Goal: Find specific page/section: Find specific page/section

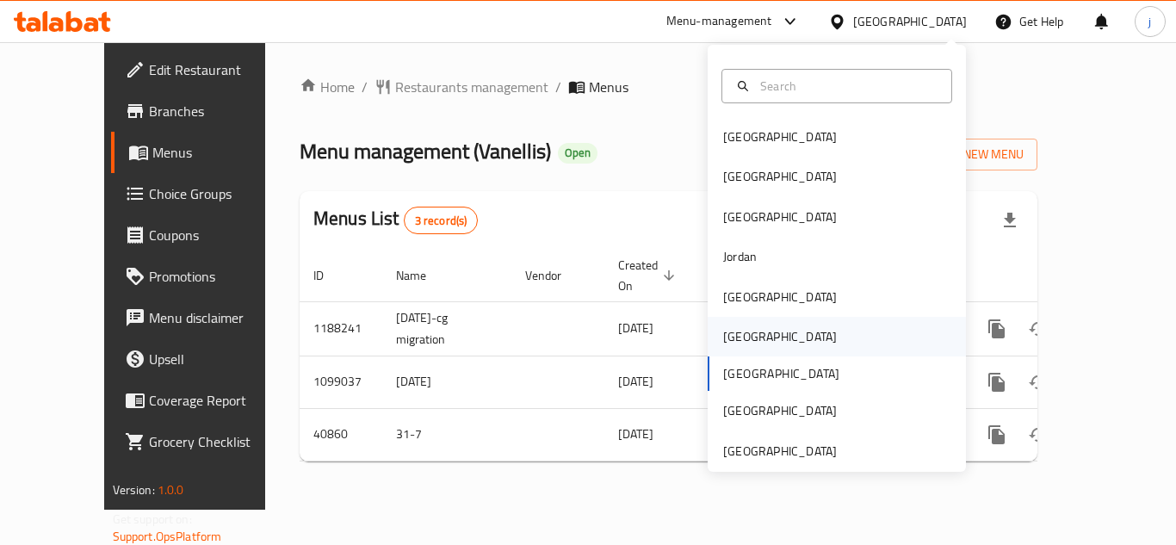
click at [762, 327] on div "Oman" at bounding box center [836, 337] width 258 height 40
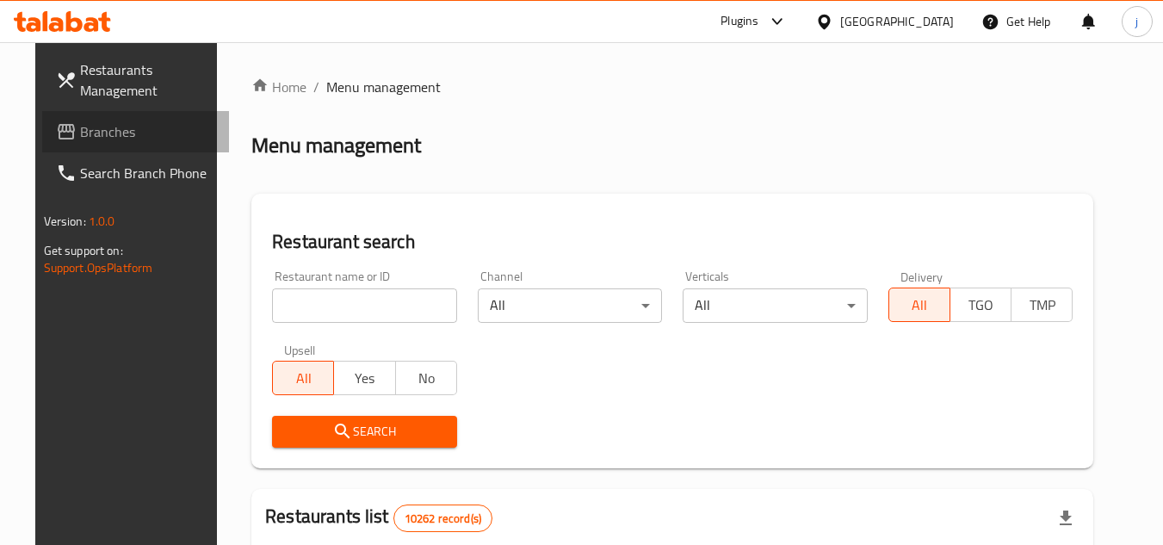
click at [104, 133] on span "Branches" at bounding box center [148, 131] width 136 height 21
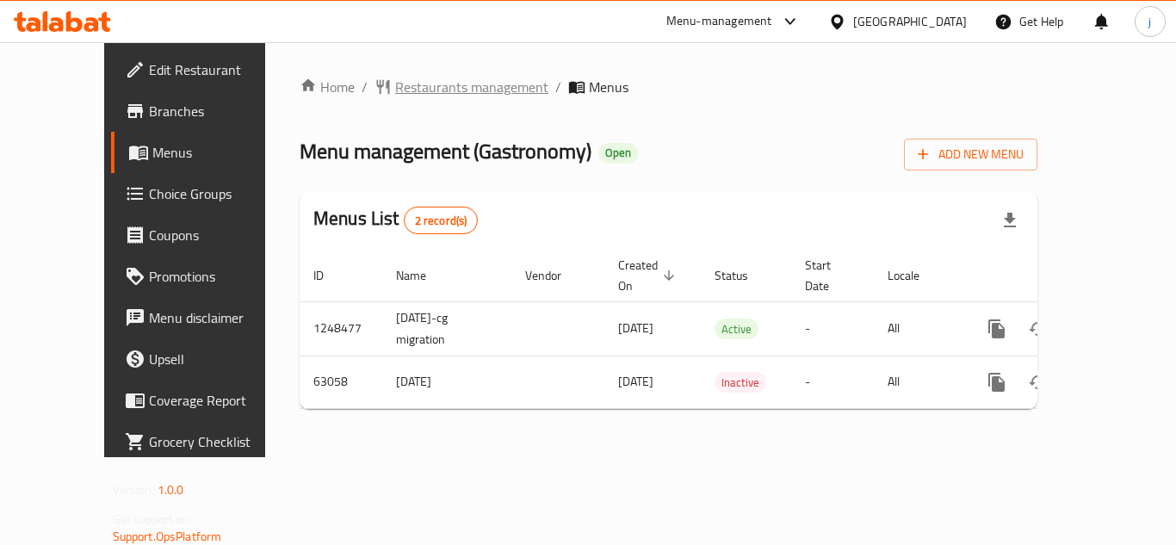
click at [395, 91] on span "Restaurants management" at bounding box center [471, 87] width 153 height 21
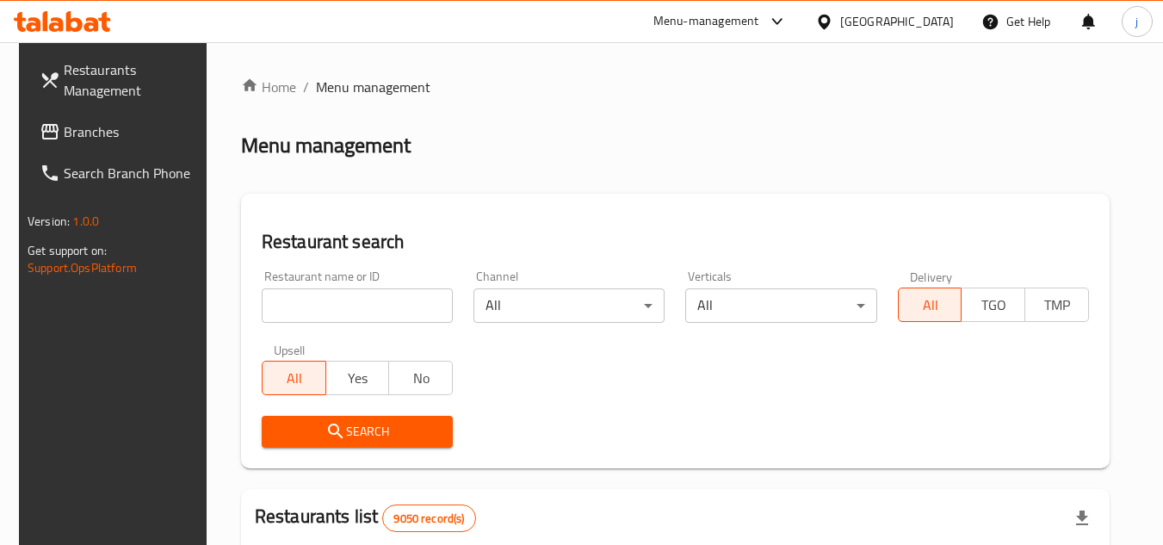
click at [380, 300] on input "search" at bounding box center [357, 305] width 191 height 34
paste input "600031"
type input "600031"
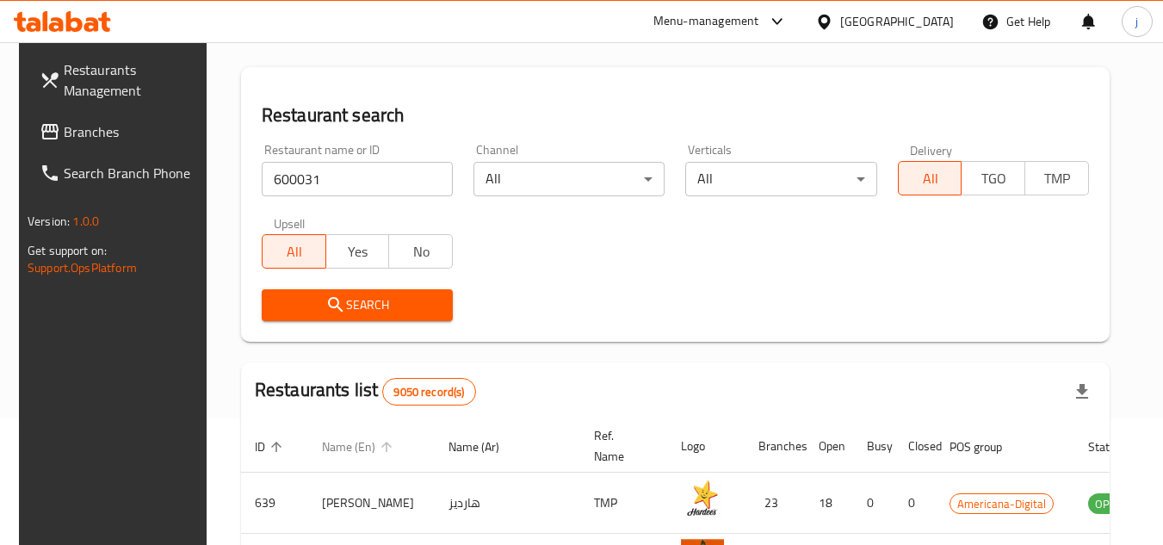
scroll to position [258, 0]
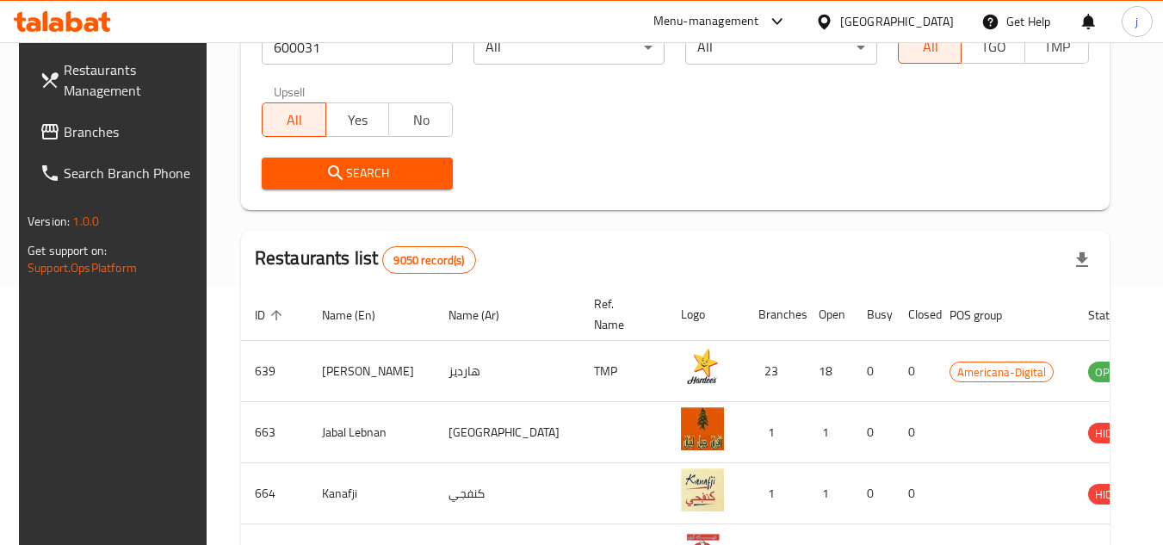
click at [364, 185] on button "Search" at bounding box center [357, 173] width 191 height 32
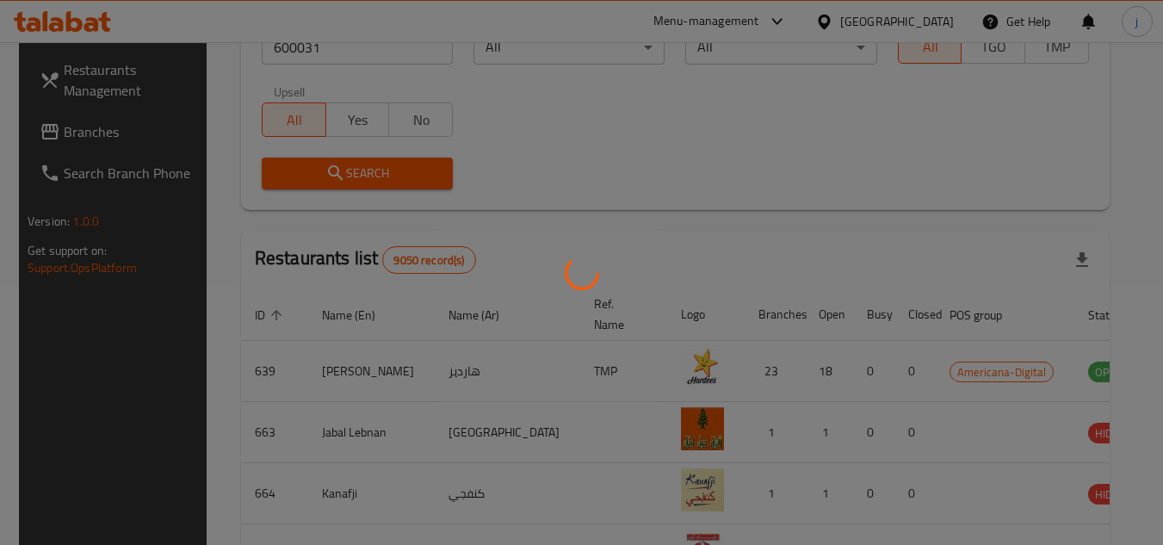
scroll to position [208, 0]
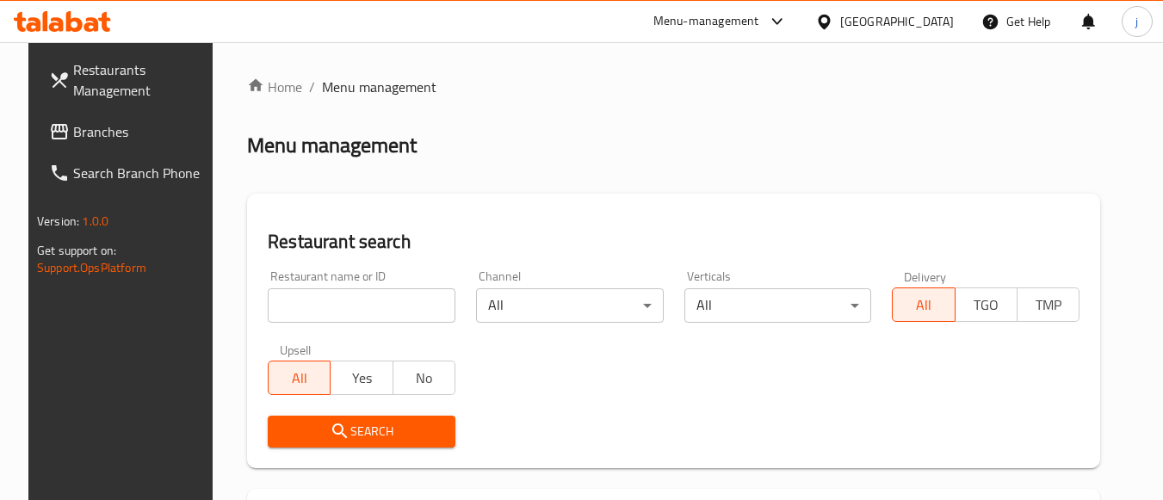
click at [939, 21] on div "Qatar" at bounding box center [897, 21] width 114 height 19
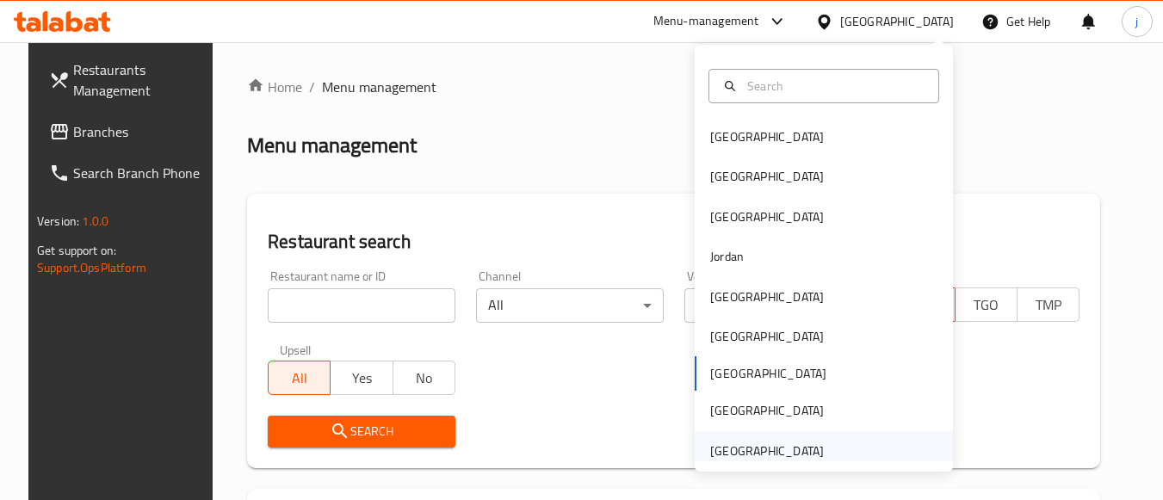
click at [769, 447] on div "[GEOGRAPHIC_DATA]" at bounding box center [767, 451] width 114 height 19
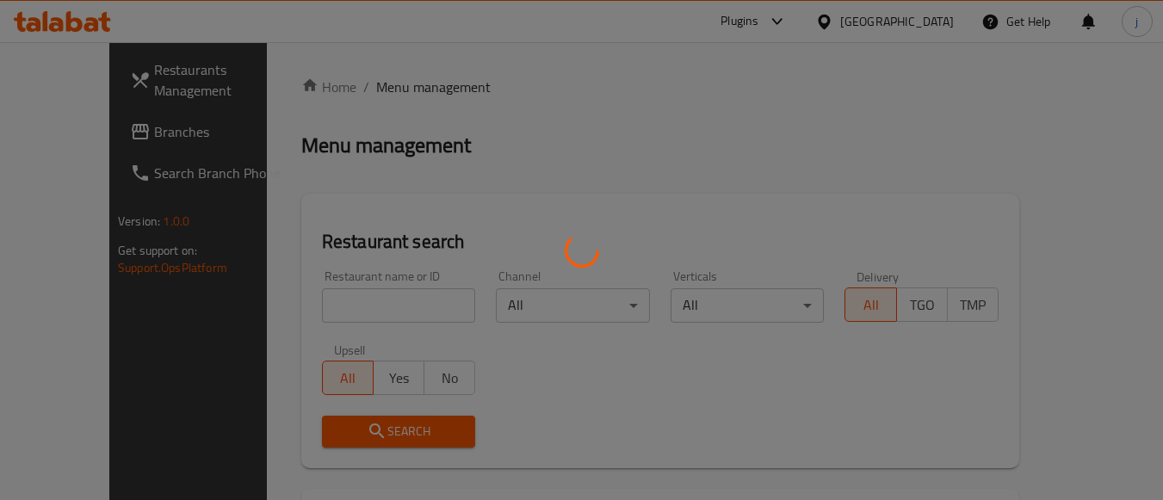
click at [734, 9] on div at bounding box center [581, 250] width 1163 height 500
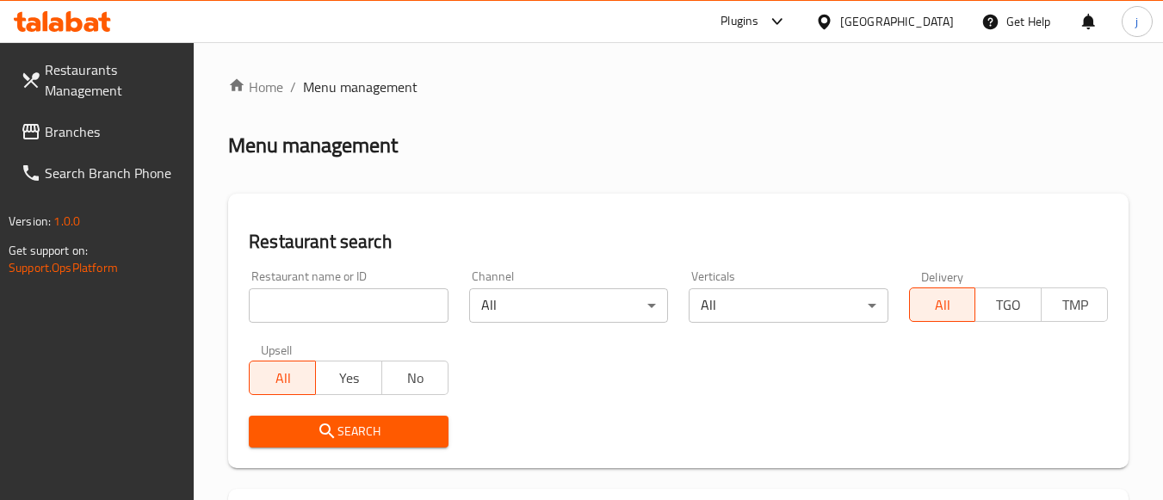
click at [58, 125] on span "Branches" at bounding box center [113, 131] width 136 height 21
